Goal: Information Seeking & Learning: Learn about a topic

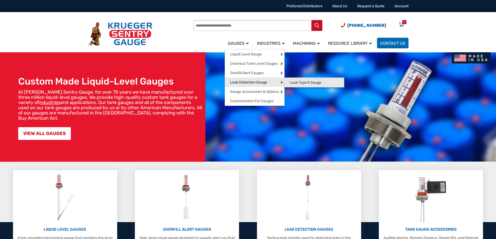
click at [304, 81] on span "Leak Type K Gauge" at bounding box center [305, 82] width 31 height 5
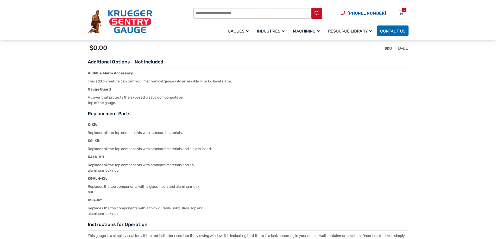
scroll to position [729, 0]
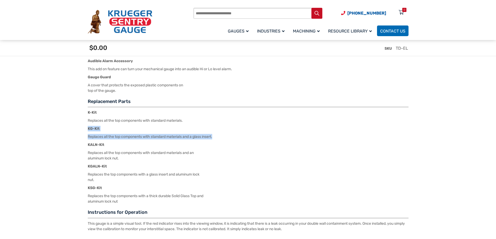
drag, startPoint x: 224, startPoint y: 138, endPoint x: 80, endPoint y: 130, distance: 143.7
